Goal: Task Accomplishment & Management: Manage account settings

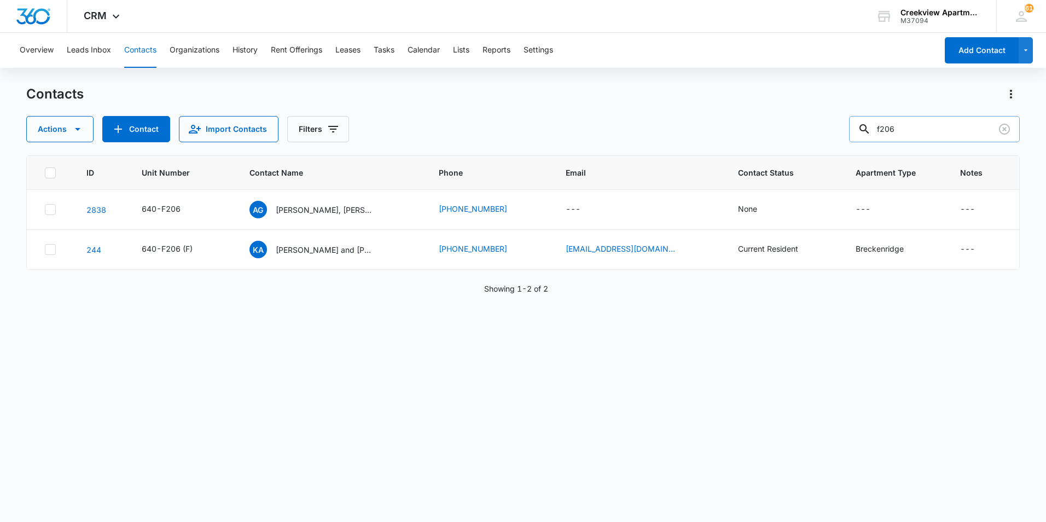
click at [917, 118] on input "f206" at bounding box center [934, 129] width 171 height 26
type input "f303"
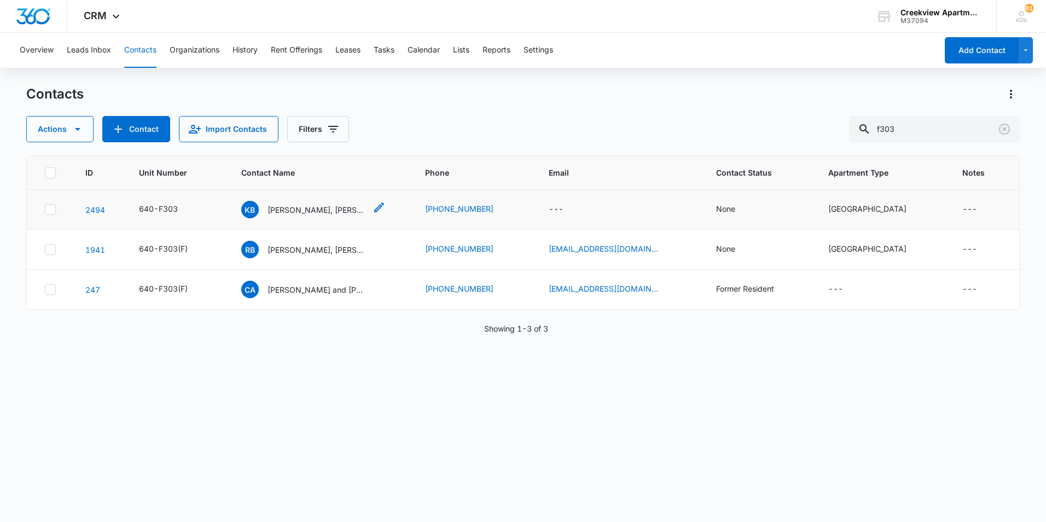
click at [326, 205] on p "[PERSON_NAME], [PERSON_NAME], [PERSON_NAME]" at bounding box center [317, 209] width 99 height 11
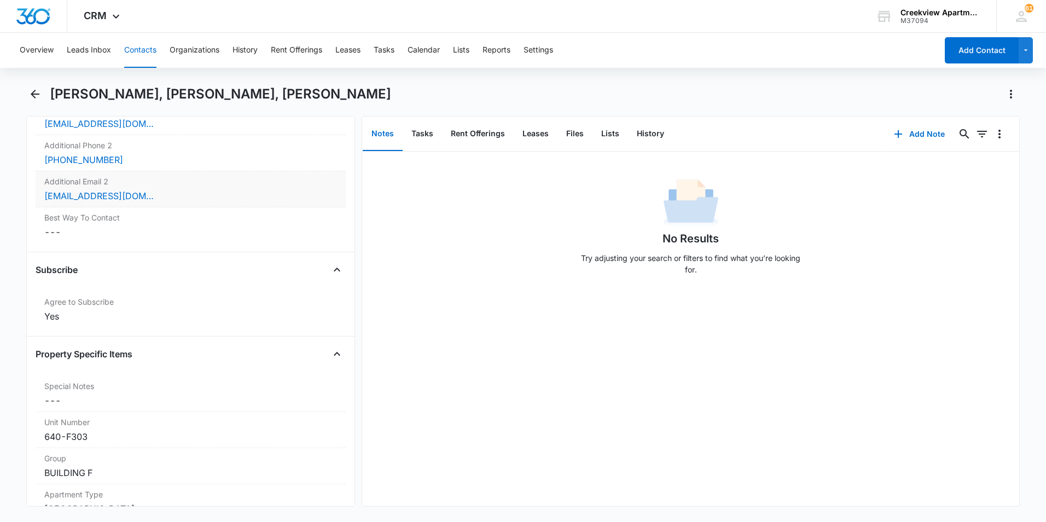
scroll to position [821, 0]
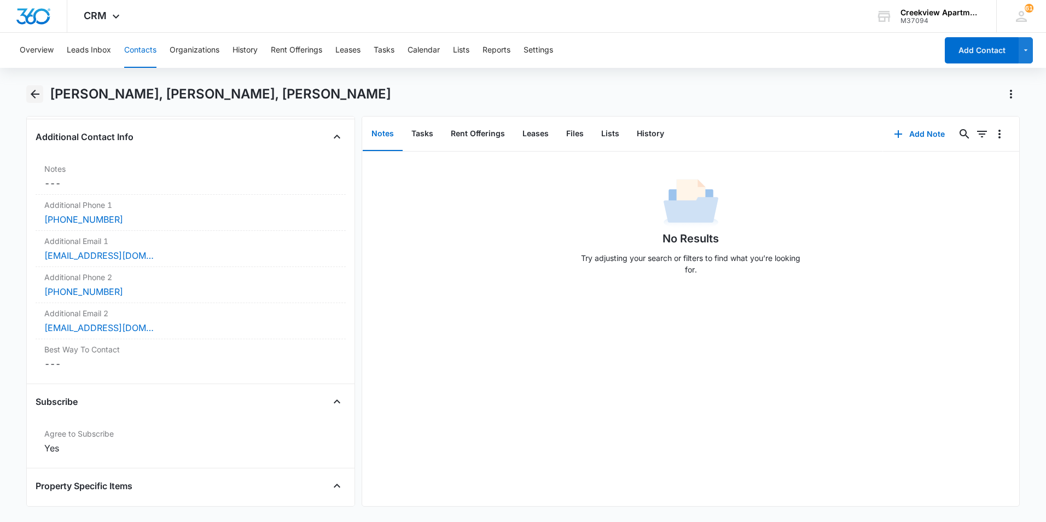
click at [43, 94] on button "Back" at bounding box center [34, 94] width 17 height 18
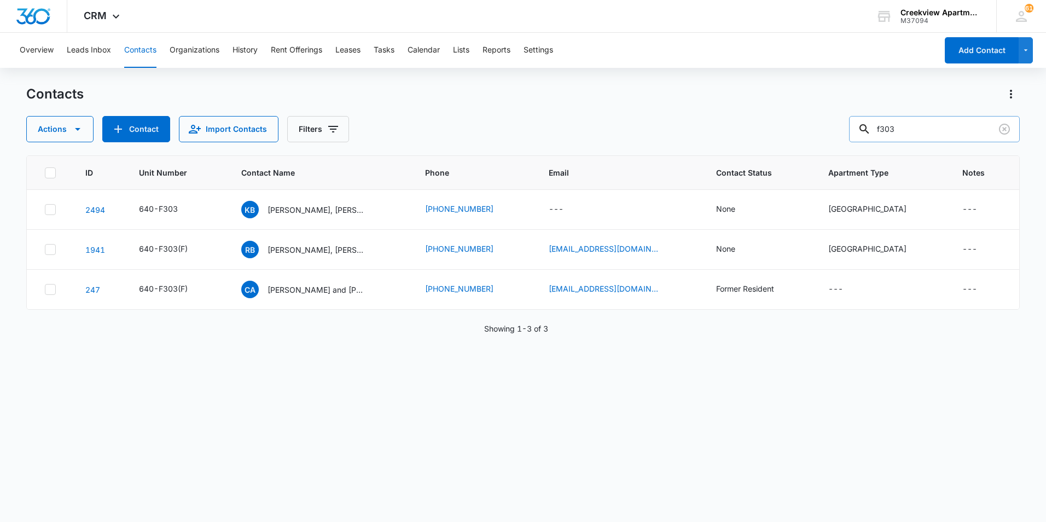
drag, startPoint x: 925, startPoint y: 130, endPoint x: 885, endPoint y: 132, distance: 40.6
click at [885, 132] on input "f303" at bounding box center [934, 129] width 171 height 26
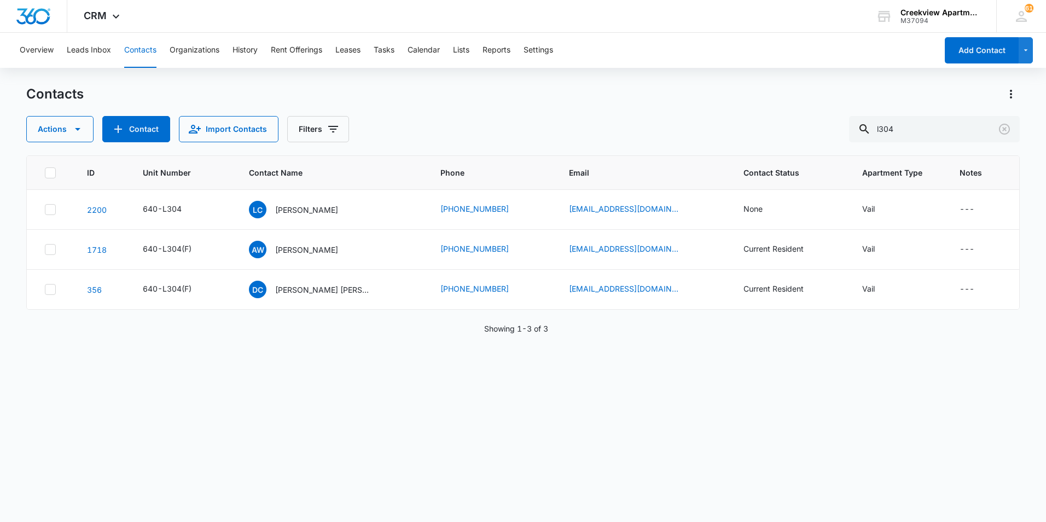
click at [888, 108] on div "Contacts Actions Contact Import Contacts Filters l304" at bounding box center [523, 113] width 994 height 57
drag, startPoint x: 906, startPoint y: 134, endPoint x: 864, endPoint y: 132, distance: 42.2
click at [864, 132] on input "l304" at bounding box center [934, 129] width 171 height 26
type input "k"
type input "h"
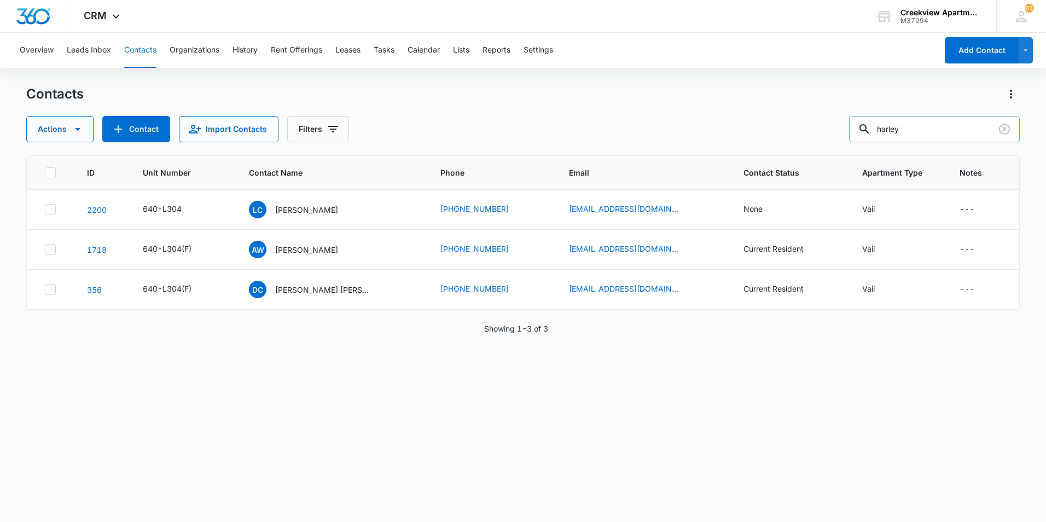
type input "harley"
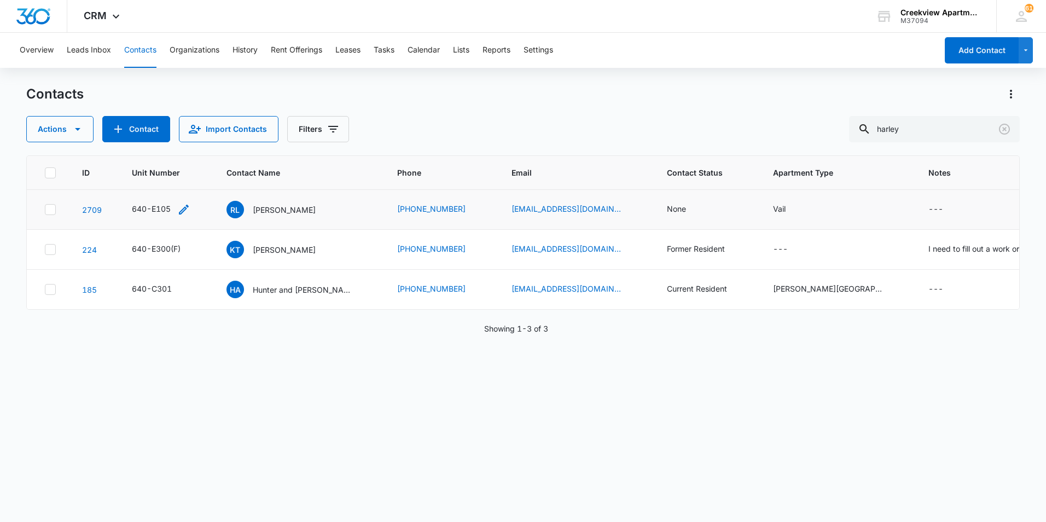
click at [171, 209] on div "640-E105" at bounding box center [151, 208] width 39 height 11
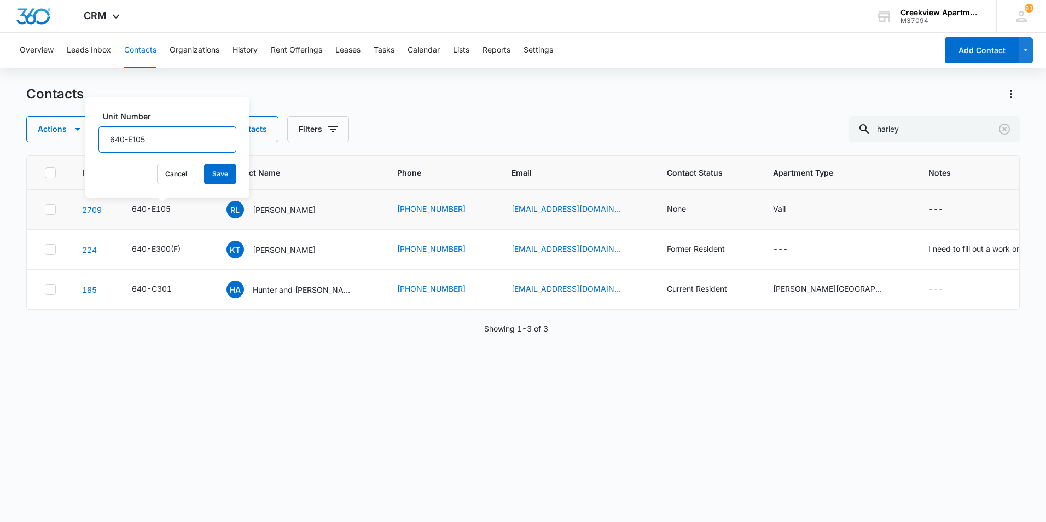
click at [164, 133] on input "640-E105" at bounding box center [168, 139] width 138 height 26
type input "640-E105(F)"
click at [211, 173] on button "Save" at bounding box center [220, 174] width 32 height 21
